Goal: Information Seeking & Learning: Learn about a topic

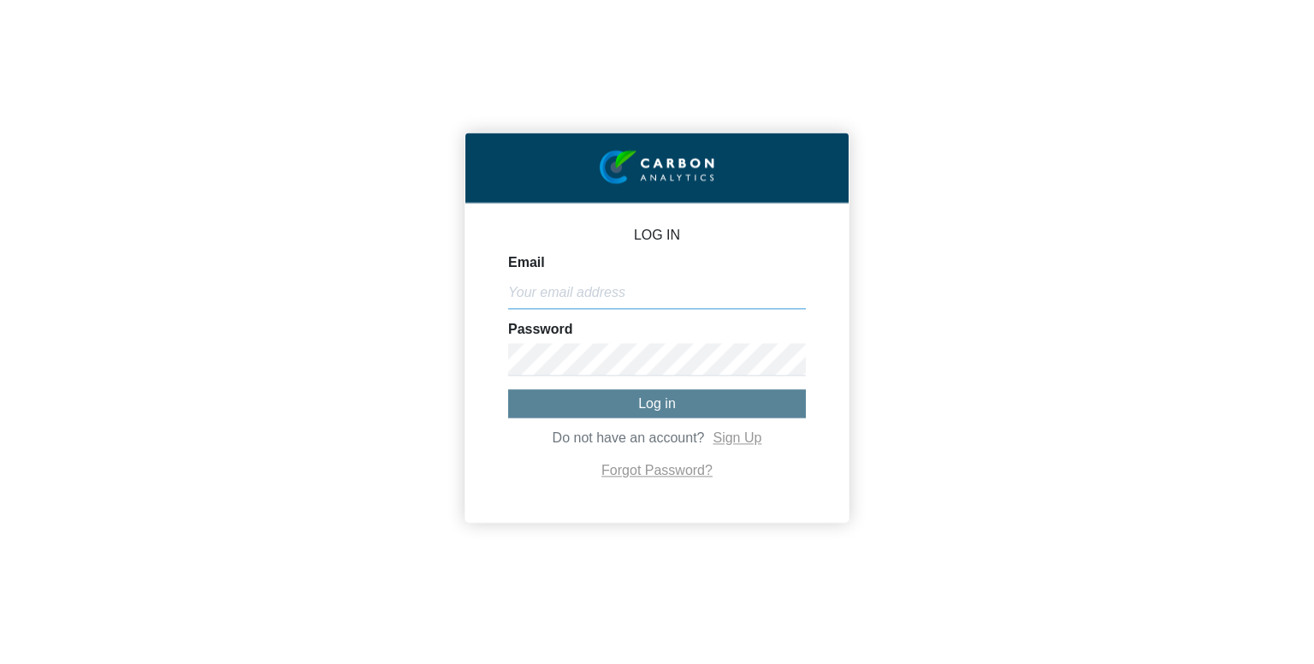
type input "[PERSON_NAME][EMAIL_ADDRESS][DOMAIN_NAME]"
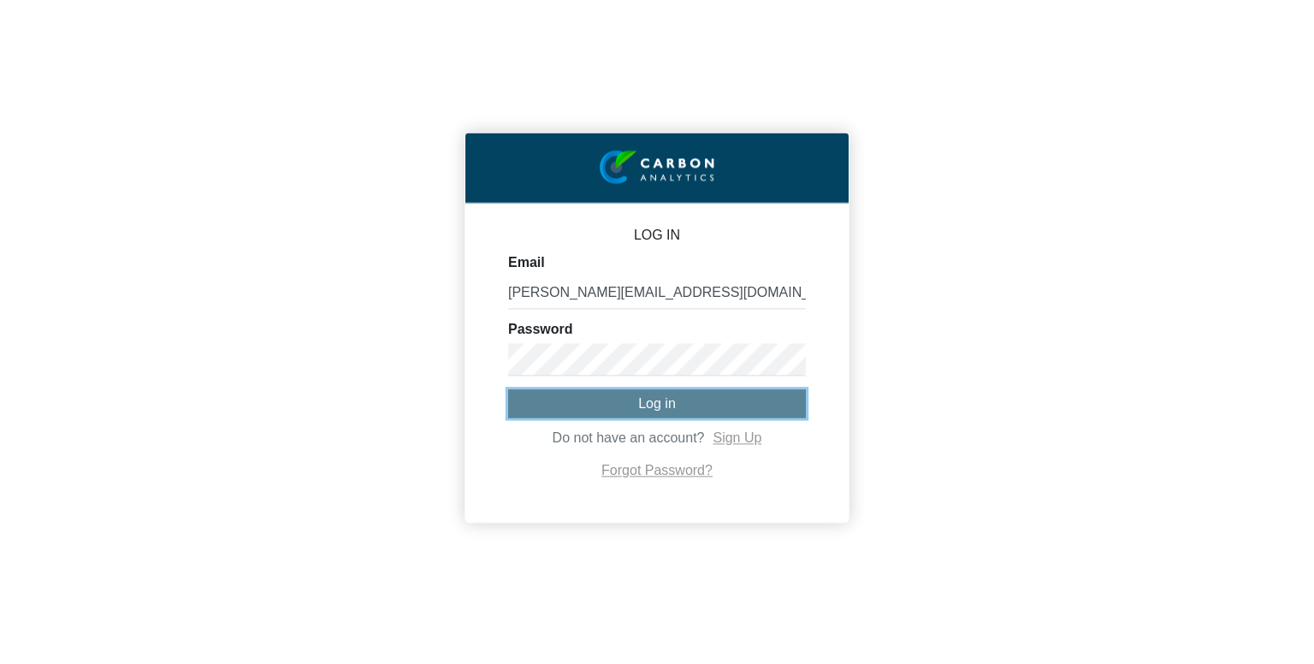
click at [640, 408] on span "Log in" at bounding box center [657, 403] width 38 height 15
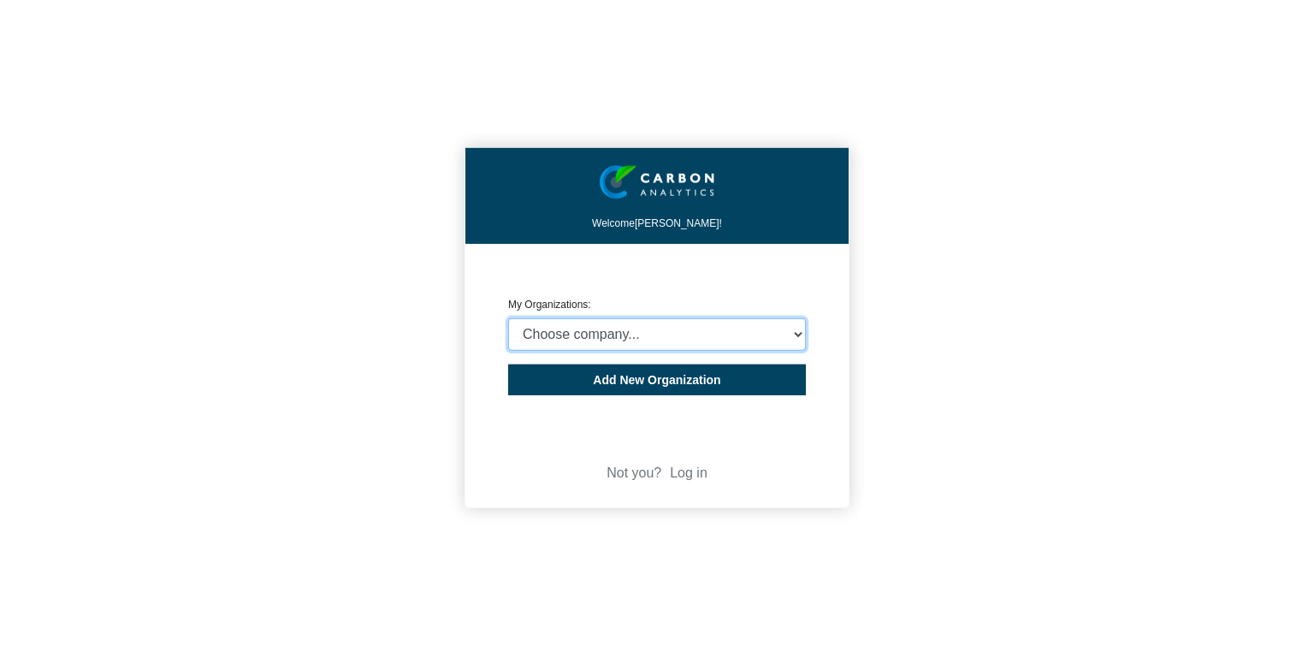
click at [637, 337] on select "Choose company... CARBON ANALYTICS LIMITED test6 Nekton Capital Limited Pacha S…" at bounding box center [657, 334] width 298 height 33
select select "4403430"
click at [508, 318] on select "Choose company... CARBON ANALYTICS LIMITED test6 Nekton Capital Limited Pacha S…" at bounding box center [657, 334] width 298 height 33
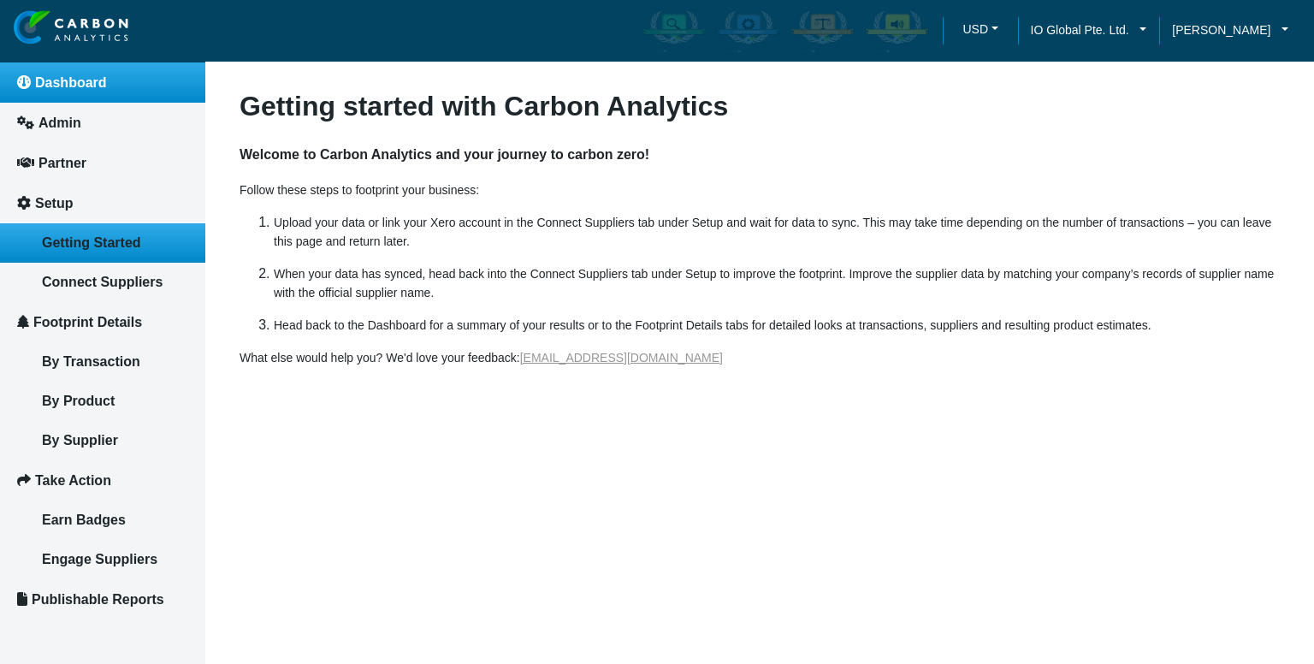
click at [106, 90] on link "Dashboard" at bounding box center [102, 82] width 205 height 40
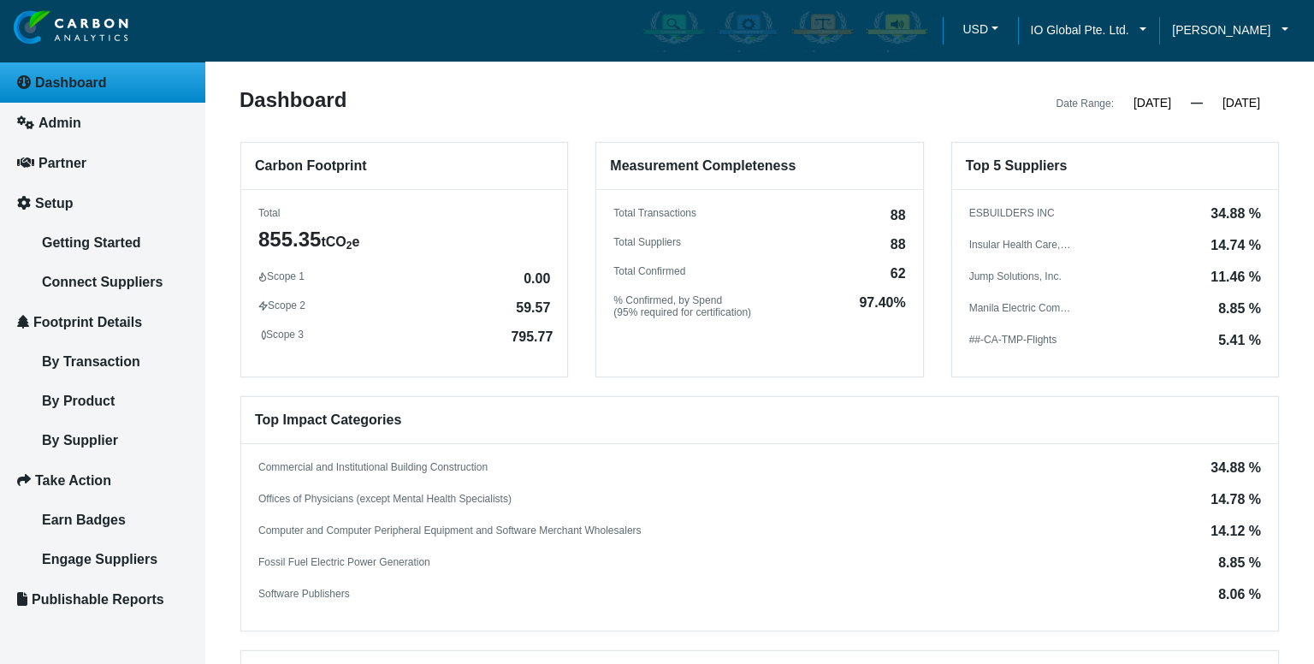
drag, startPoint x: 548, startPoint y: 278, endPoint x: 503, endPoint y: 276, distance: 44.5
click at [503, 276] on div "Scope 1 0.00" at bounding box center [404, 276] width 292 height 12
copy div "0.00"
drag, startPoint x: 511, startPoint y: 309, endPoint x: 548, endPoint y: 307, distance: 36.8
click at [548, 307] on div "Scope 2 59.57" at bounding box center [404, 305] width 292 height 12
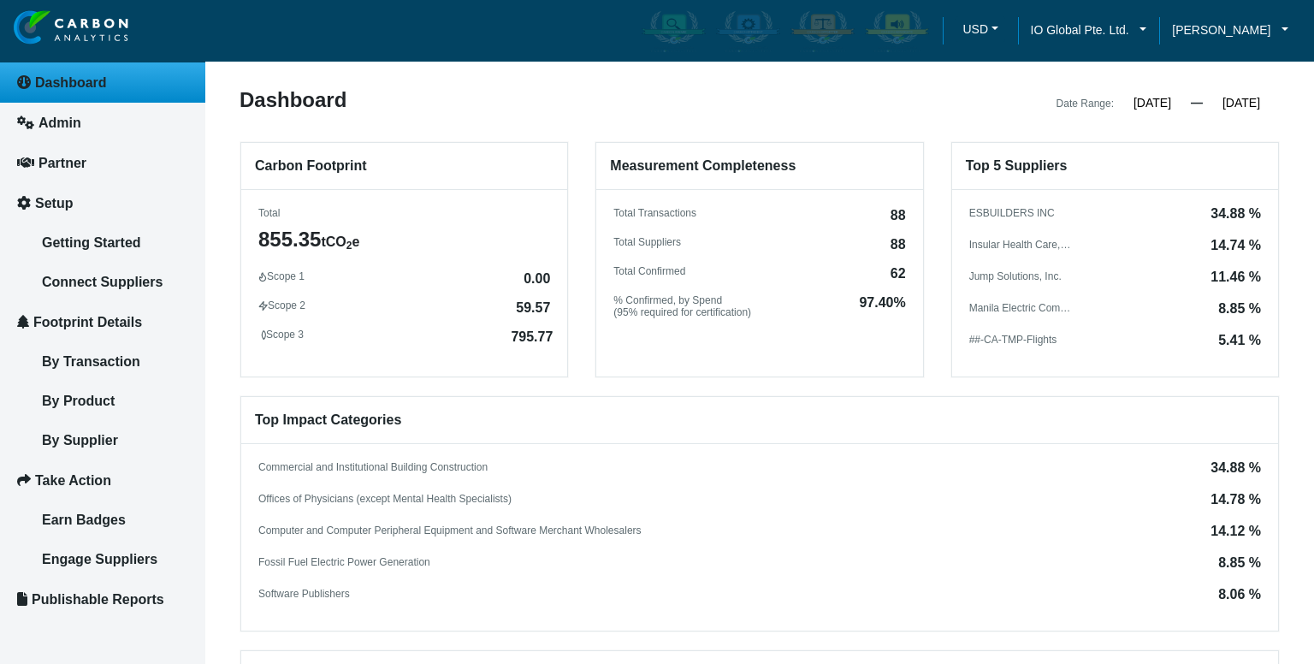
copy div "59.57"
click at [529, 339] on span "795.77" at bounding box center [532, 337] width 42 height 14
copy span "795.77"
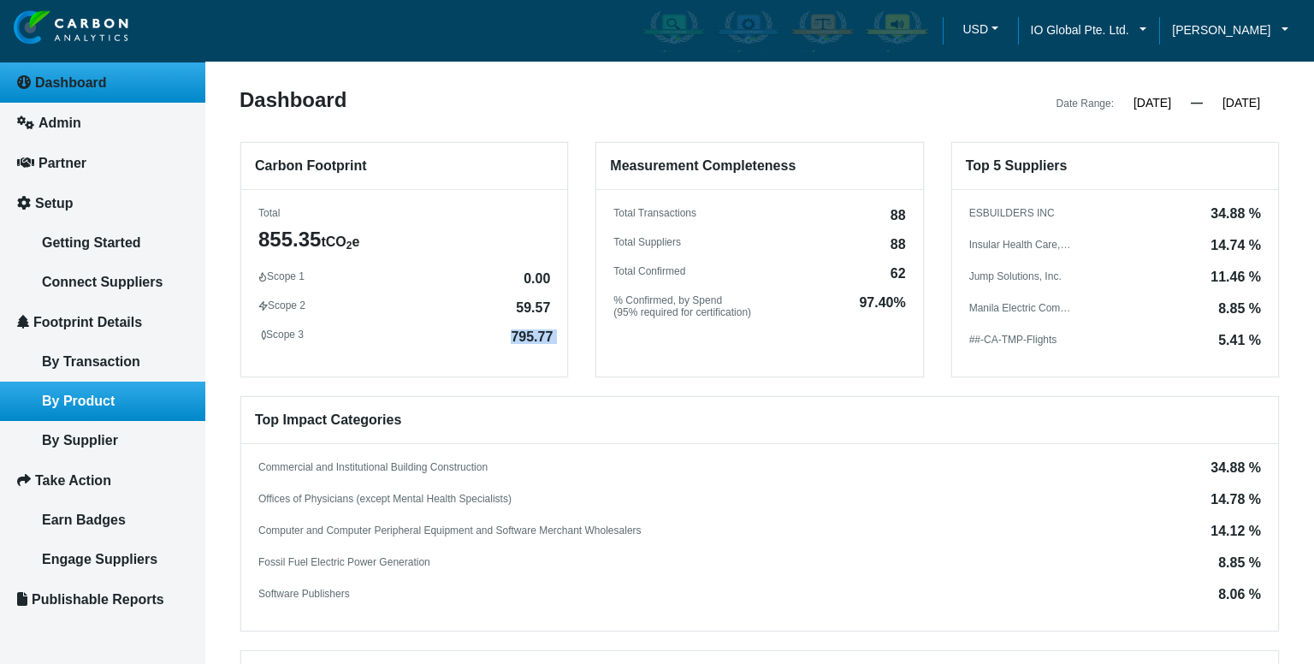
click at [97, 398] on span "By Product" at bounding box center [78, 401] width 73 height 15
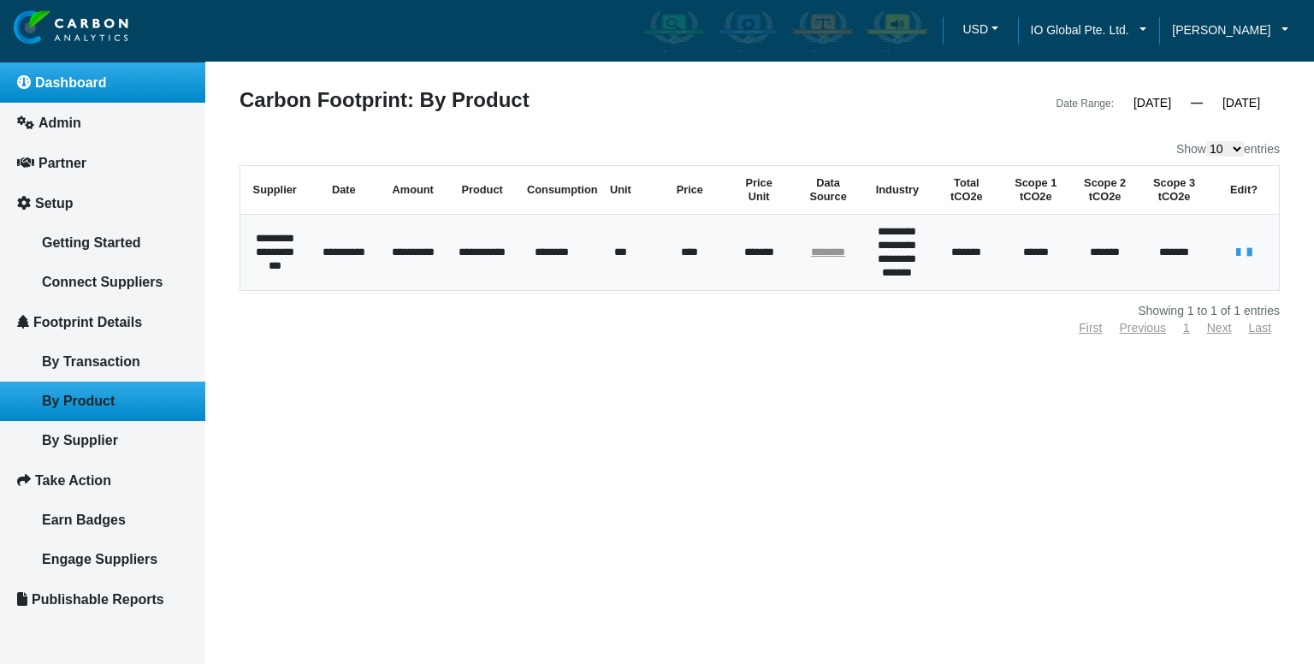
click at [129, 73] on link "Dashboard" at bounding box center [102, 82] width 205 height 40
